Goal: Information Seeking & Learning: Check status

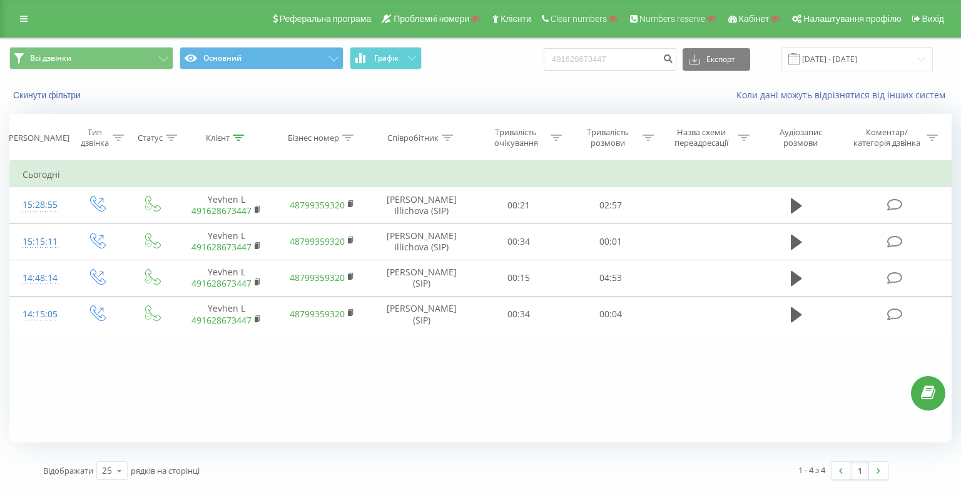
click at [462, 57] on div "Всі дзвінки Основний Графік 491628673447 Експорт .csv .xls .xlsx 20.05.2025 - 2…" at bounding box center [480, 59] width 942 height 24
type input "77765317596"
click at [673, 54] on icon "submit" at bounding box center [668, 57] width 11 height 8
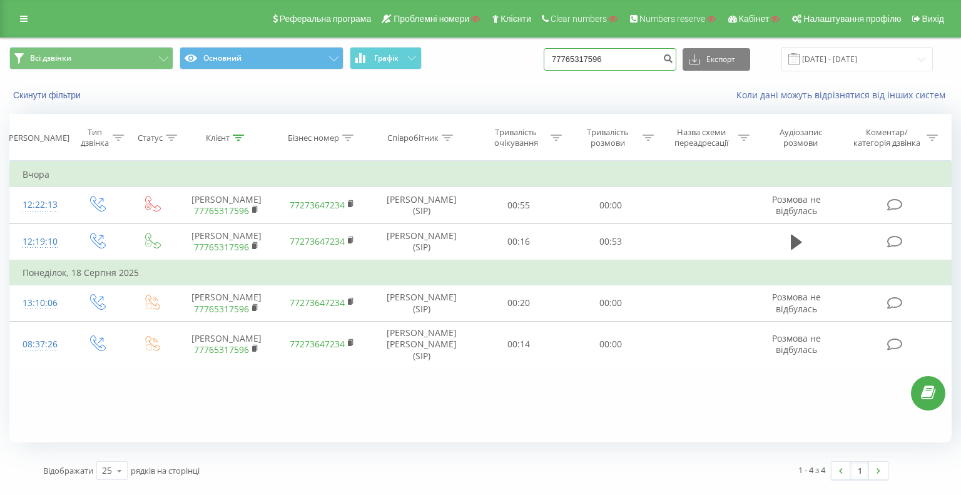
drag, startPoint x: 628, startPoint y: 61, endPoint x: 516, endPoint y: 64, distance: 112.0
click at [511, 64] on div "Всі дзвінки Основний Графік 77765317596 Експорт .csv .xls .xlsx 20.05.2025 - 20…" at bounding box center [480, 59] width 942 height 24
paste input "380505656698"
type input "380505656698"
click at [671, 61] on button "submit" at bounding box center [667, 59] width 17 height 23
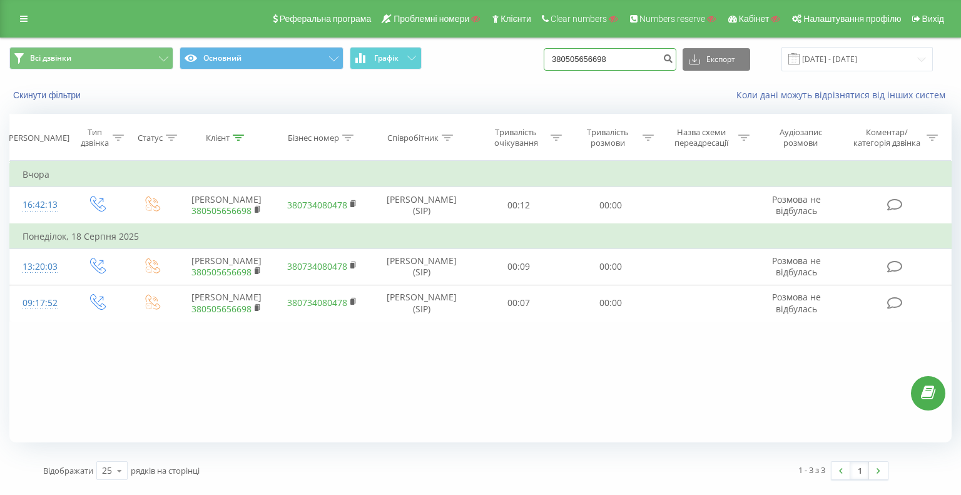
drag, startPoint x: 637, startPoint y: 61, endPoint x: 517, endPoint y: 64, distance: 119.5
click at [488, 64] on div "Всі дзвінки Основний Графік 380505656698 Експорт .csv .xls .xlsx [DATE] - [DATE]" at bounding box center [480, 59] width 942 height 24
paste input "77716917922"
type input "77716917922"
click at [673, 56] on icon "submit" at bounding box center [668, 57] width 11 height 8
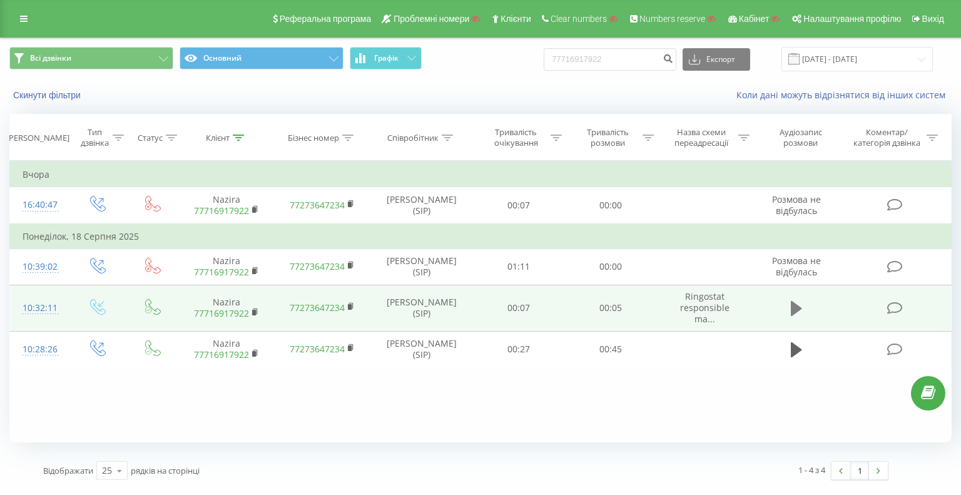
click at [796, 302] on icon at bounding box center [796, 308] width 11 height 15
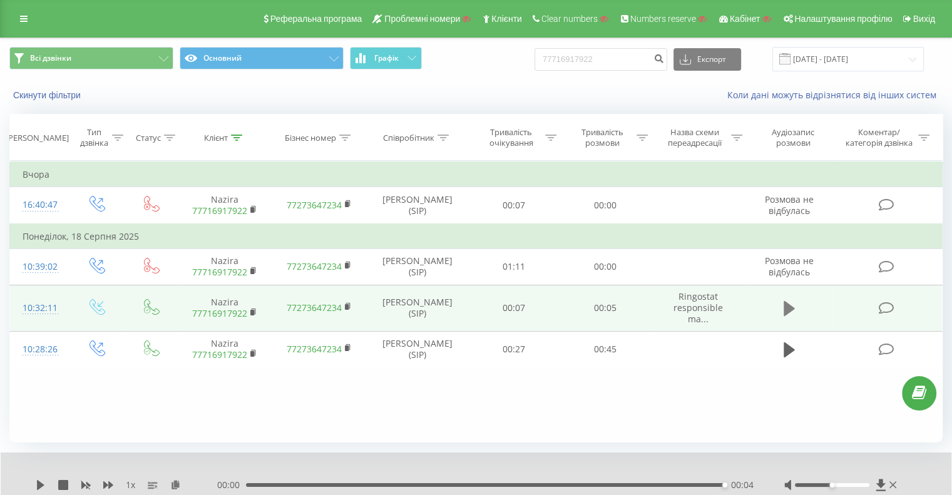
click at [786, 307] on icon at bounding box center [788, 308] width 11 height 15
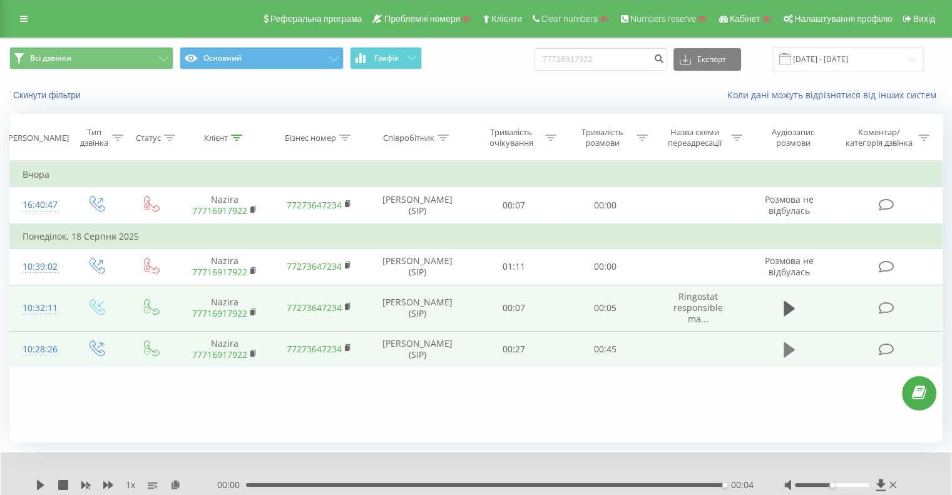
click at [786, 347] on icon at bounding box center [788, 349] width 11 height 15
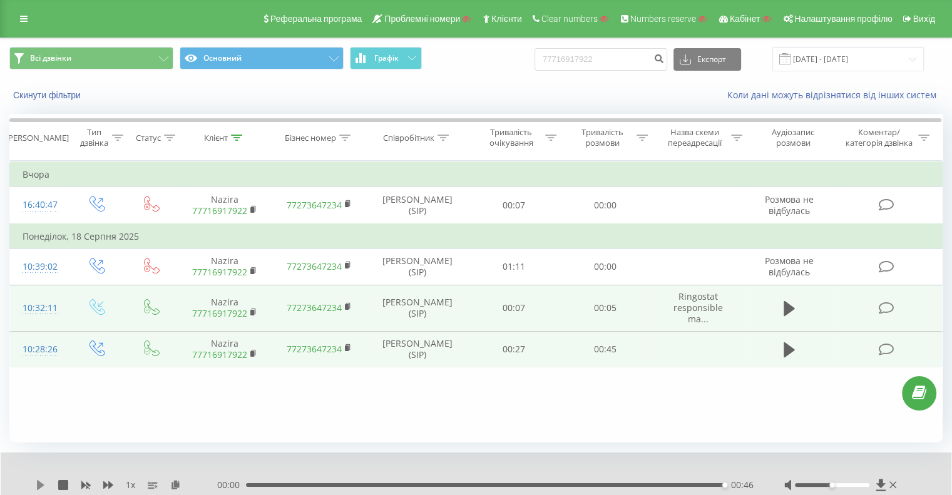
click at [36, 485] on icon at bounding box center [41, 485] width 10 height 10
click at [40, 482] on icon at bounding box center [41, 485] width 8 height 10
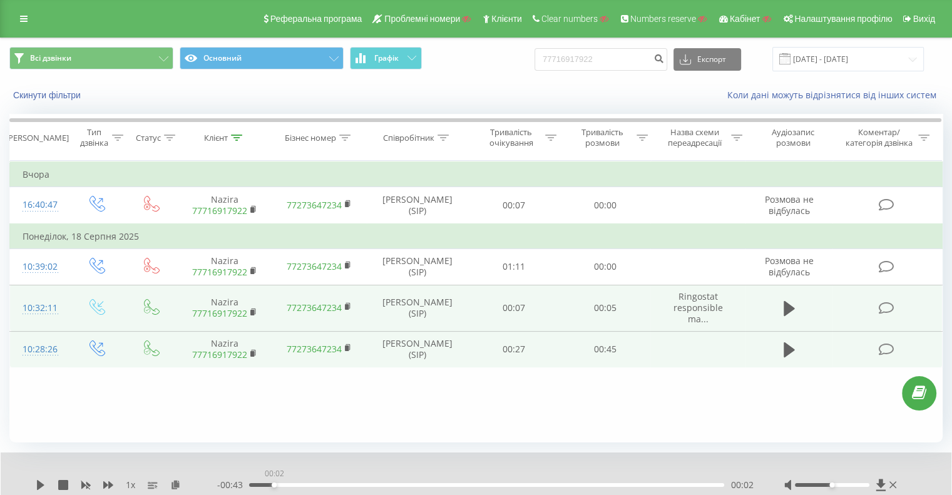
click at [271, 484] on div "00:02" at bounding box center [486, 485] width 475 height 4
click at [43, 486] on icon at bounding box center [41, 485] width 10 height 10
click at [38, 482] on icon at bounding box center [38, 485] width 3 height 10
click at [659, 54] on input "77716917922" at bounding box center [600, 59] width 133 height 23
click at [664, 57] on icon "submit" at bounding box center [658, 57] width 11 height 8
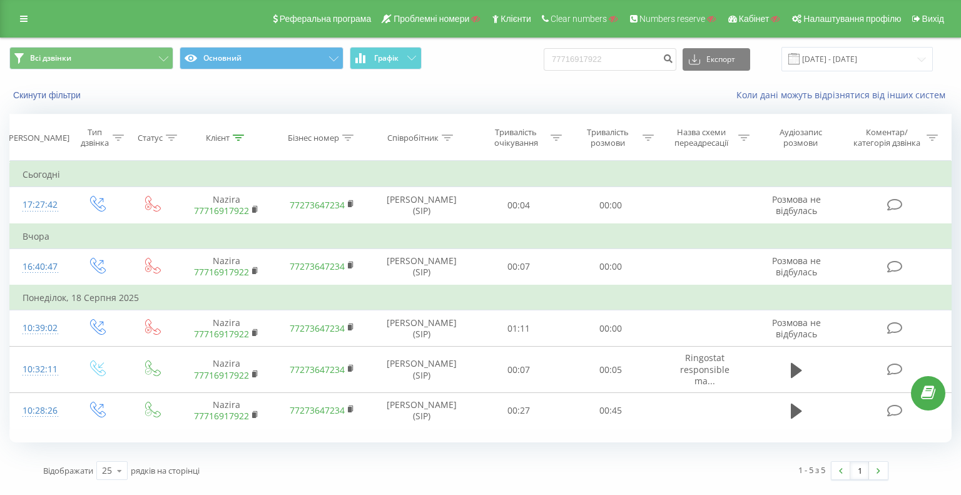
click at [500, 469] on div "1 - 5 з 5 1" at bounding box center [682, 470] width 432 height 36
click at [500, 74] on div "Всі дзвінки Основний Графік 77716917922 Експорт .csv .xls .xlsx 20.05.2025 - 20…" at bounding box center [481, 59] width 960 height 42
drag, startPoint x: 621, startPoint y: 61, endPoint x: 435, endPoint y: 39, distance: 186.5
click at [553, 51] on div "Всі дзвінки Основний Графік 77716917922 Експорт .csv .xls .xlsx 20.05.2025 - 20…" at bounding box center [480, 59] width 942 height 24
paste input "380443860491"
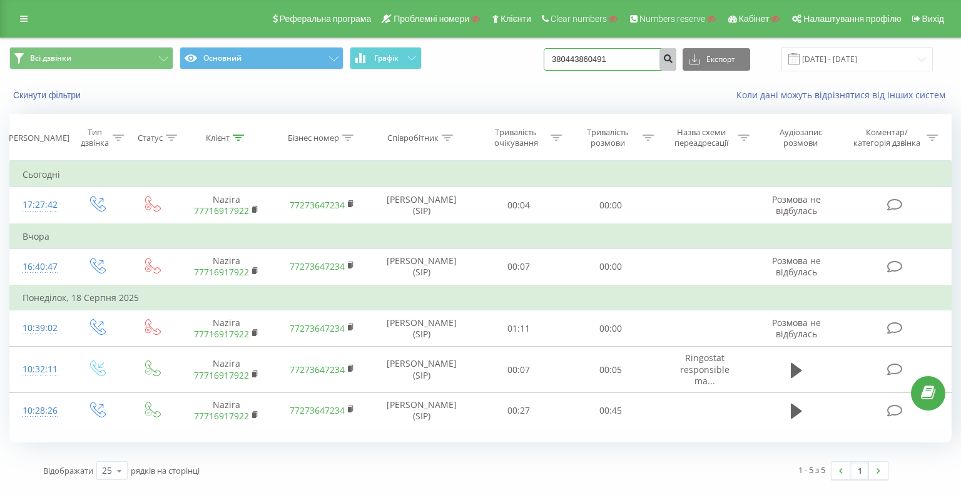
type input "380443860491"
click at [673, 56] on icon "submit" at bounding box center [668, 57] width 11 height 8
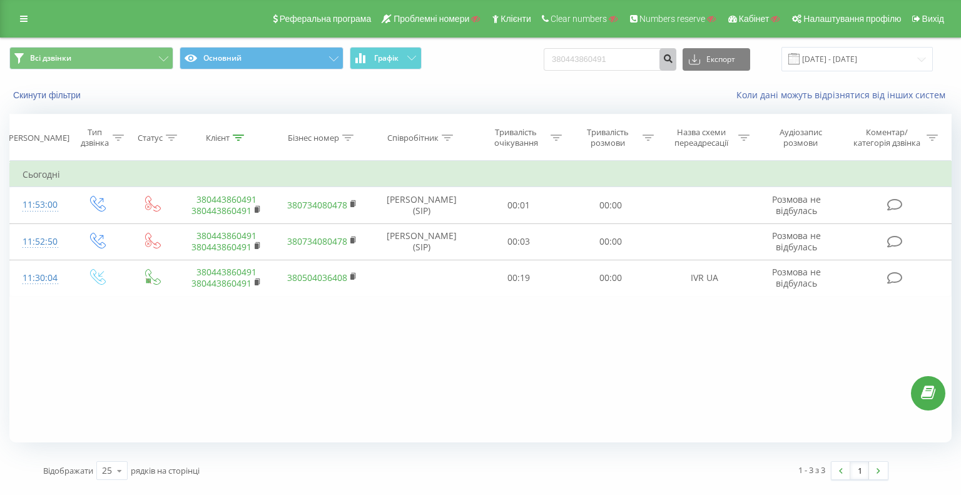
click at [673, 57] on icon "submit" at bounding box center [668, 57] width 11 height 8
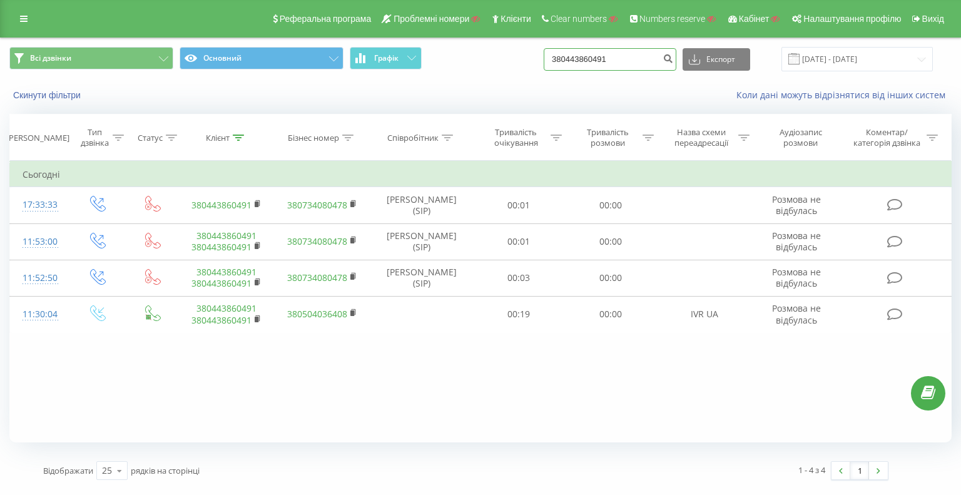
drag, startPoint x: 517, startPoint y: 54, endPoint x: 439, endPoint y: 54, distance: 77.6
click at [450, 54] on div "Всі дзвінки Основний Графік 380443860491 Експорт .csv .xls .xlsx [DATE] - [DATE]" at bounding box center [480, 59] width 942 height 24
paste input "734080478"
click at [669, 58] on input "380734080478" at bounding box center [610, 59] width 133 height 23
type input "380734080478"
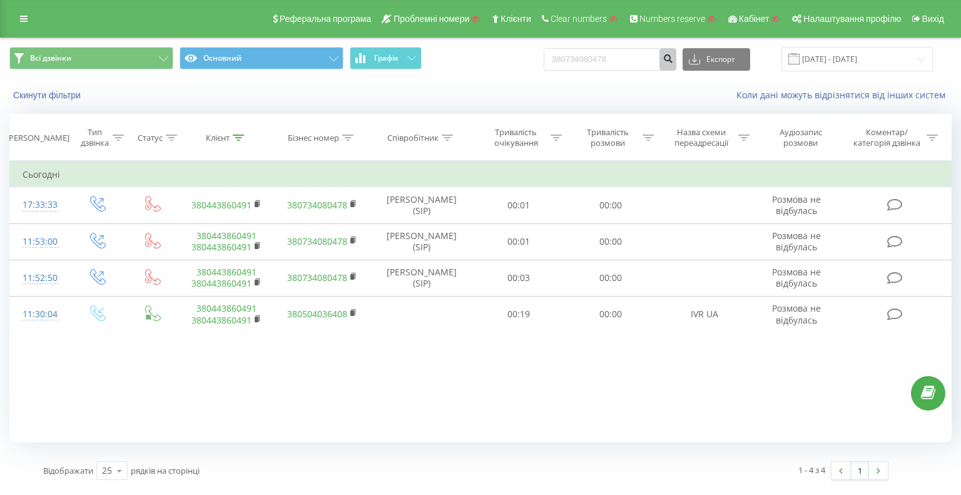
click at [673, 58] on icon "submit" at bounding box center [668, 57] width 11 height 8
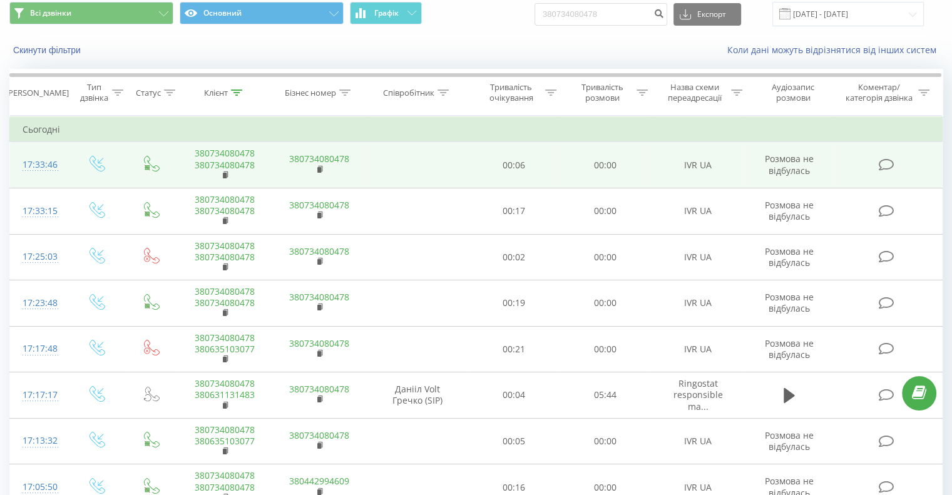
scroll to position [63, 0]
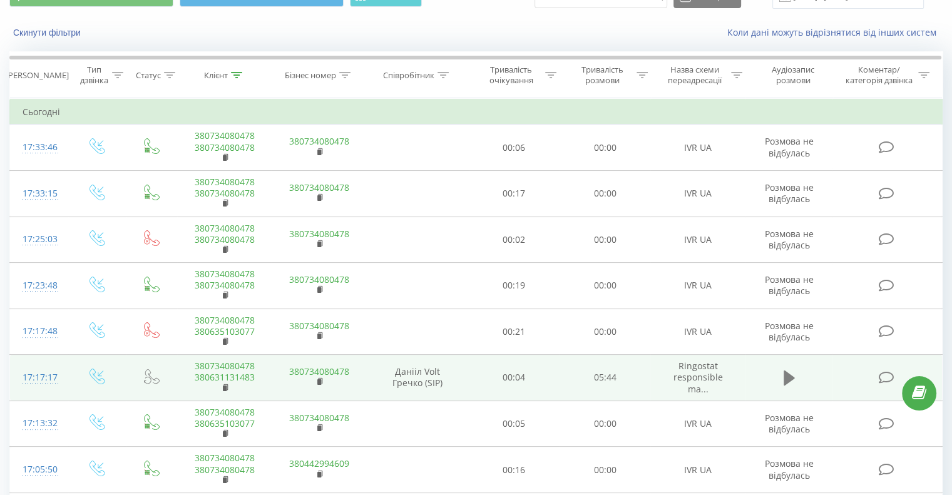
click at [791, 385] on icon at bounding box center [788, 378] width 11 height 18
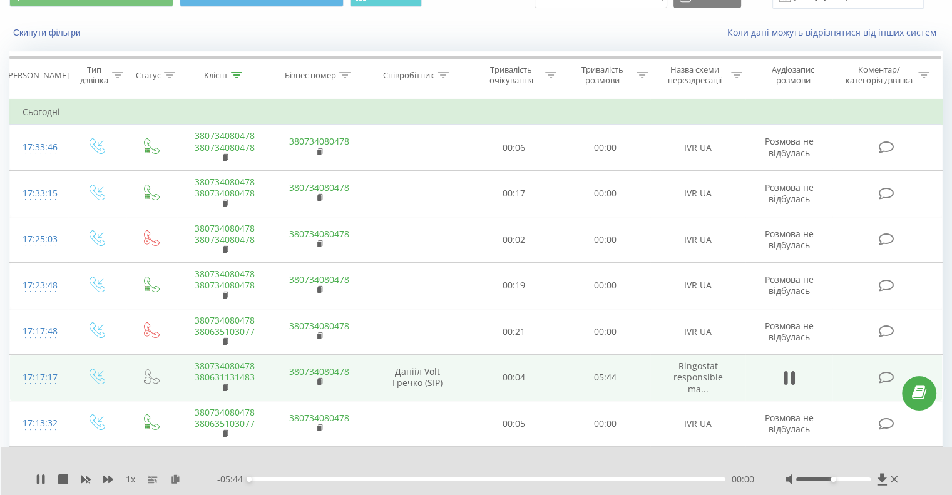
drag, startPoint x: 272, startPoint y: 480, endPoint x: 285, endPoint y: 480, distance: 13.1
click at [283, 480] on div "00:00" at bounding box center [487, 479] width 476 height 4
drag, startPoint x: 305, startPoint y: 480, endPoint x: 323, endPoint y: 480, distance: 18.1
click at [316, 480] on div "00:27" at bounding box center [487, 479] width 476 height 4
click at [365, 480] on div "00:52" at bounding box center [487, 479] width 476 height 4
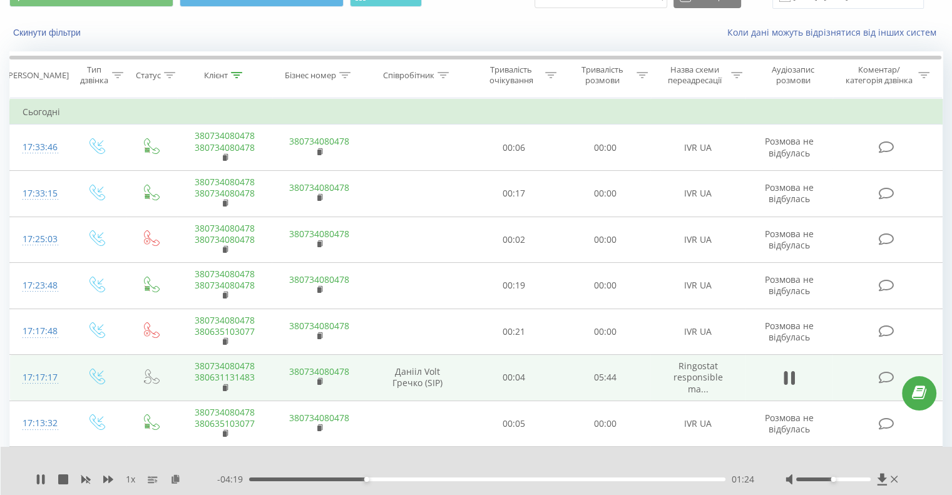
click at [412, 479] on div "01:24" at bounding box center [487, 479] width 476 height 4
click at [65, 482] on icon at bounding box center [63, 479] width 10 height 10
